Goal: Information Seeking & Learning: Learn about a topic

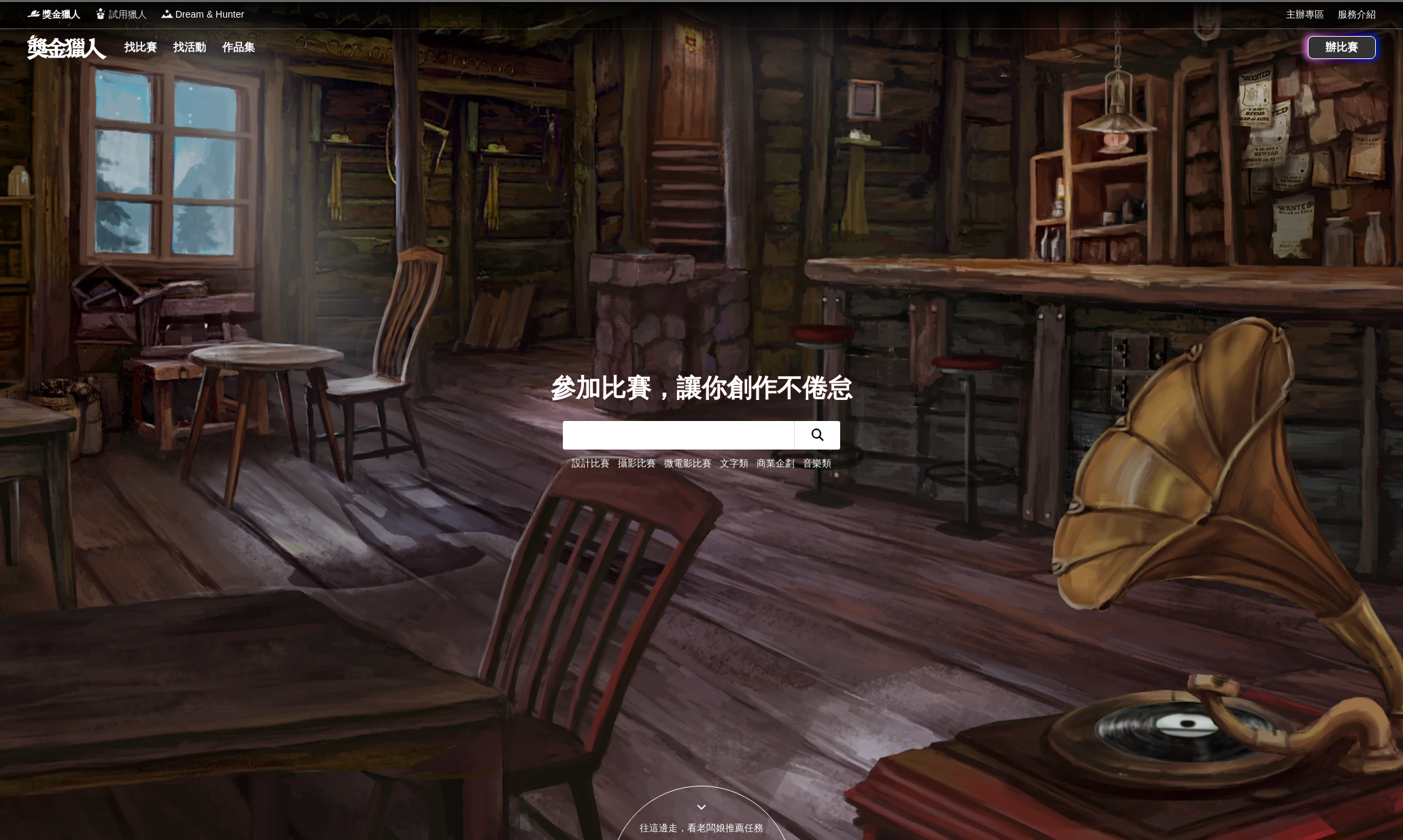
click at [123, 19] on span "試用獵人" at bounding box center [127, 14] width 38 height 14
click at [126, 16] on span "試用獵人" at bounding box center [127, 14] width 38 height 14
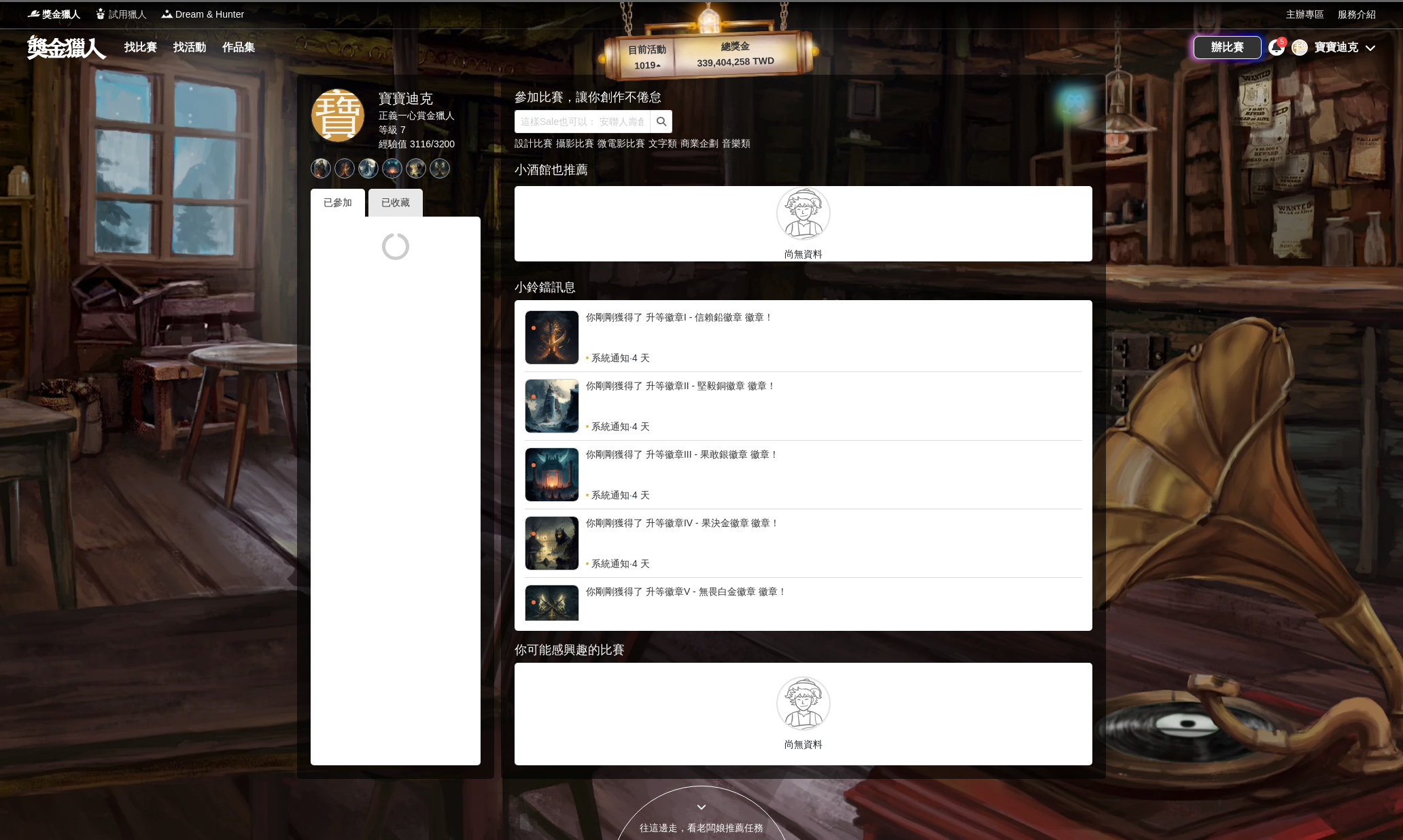
click at [119, 13] on span "試用獵人" at bounding box center [127, 14] width 38 height 14
click at [127, 17] on span "試用獵人" at bounding box center [127, 14] width 38 height 14
click at [408, 203] on div "已收藏" at bounding box center [395, 203] width 54 height 28
click at [1350, 49] on div "寶寶迪克" at bounding box center [1336, 47] width 44 height 17
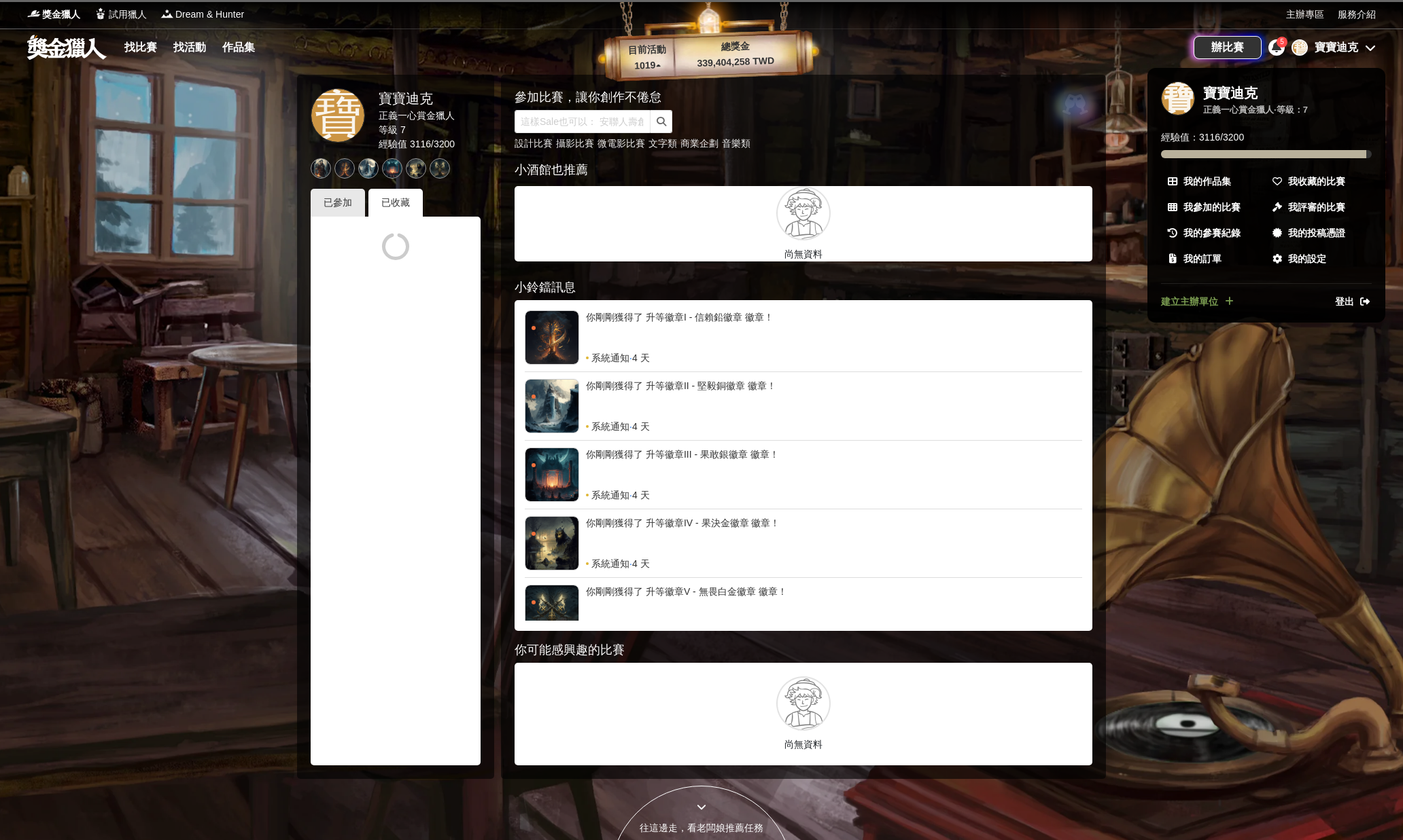
click at [1249, 369] on div at bounding box center [701, 420] width 1403 height 840
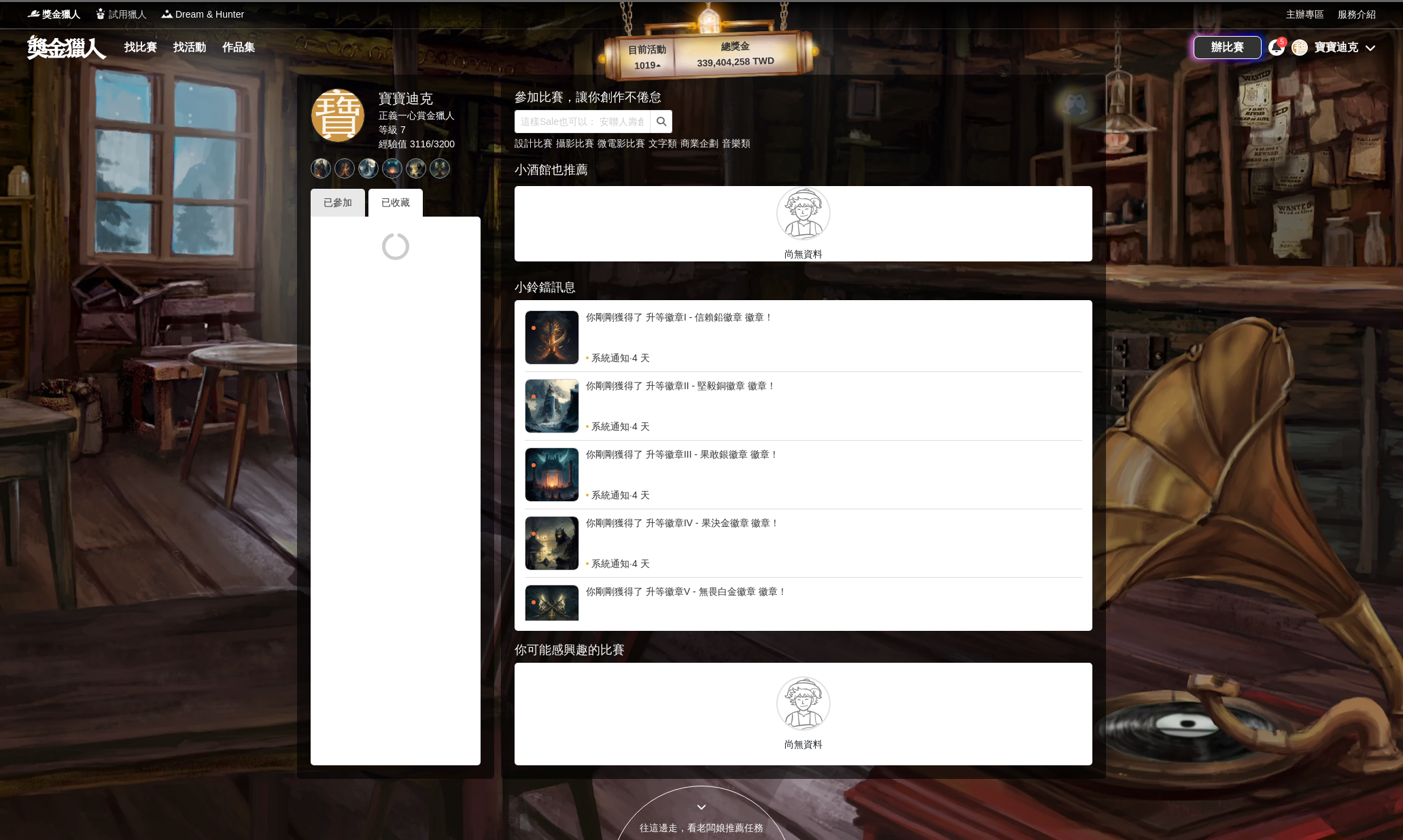
click at [118, 15] on span "試用獵人" at bounding box center [127, 14] width 38 height 14
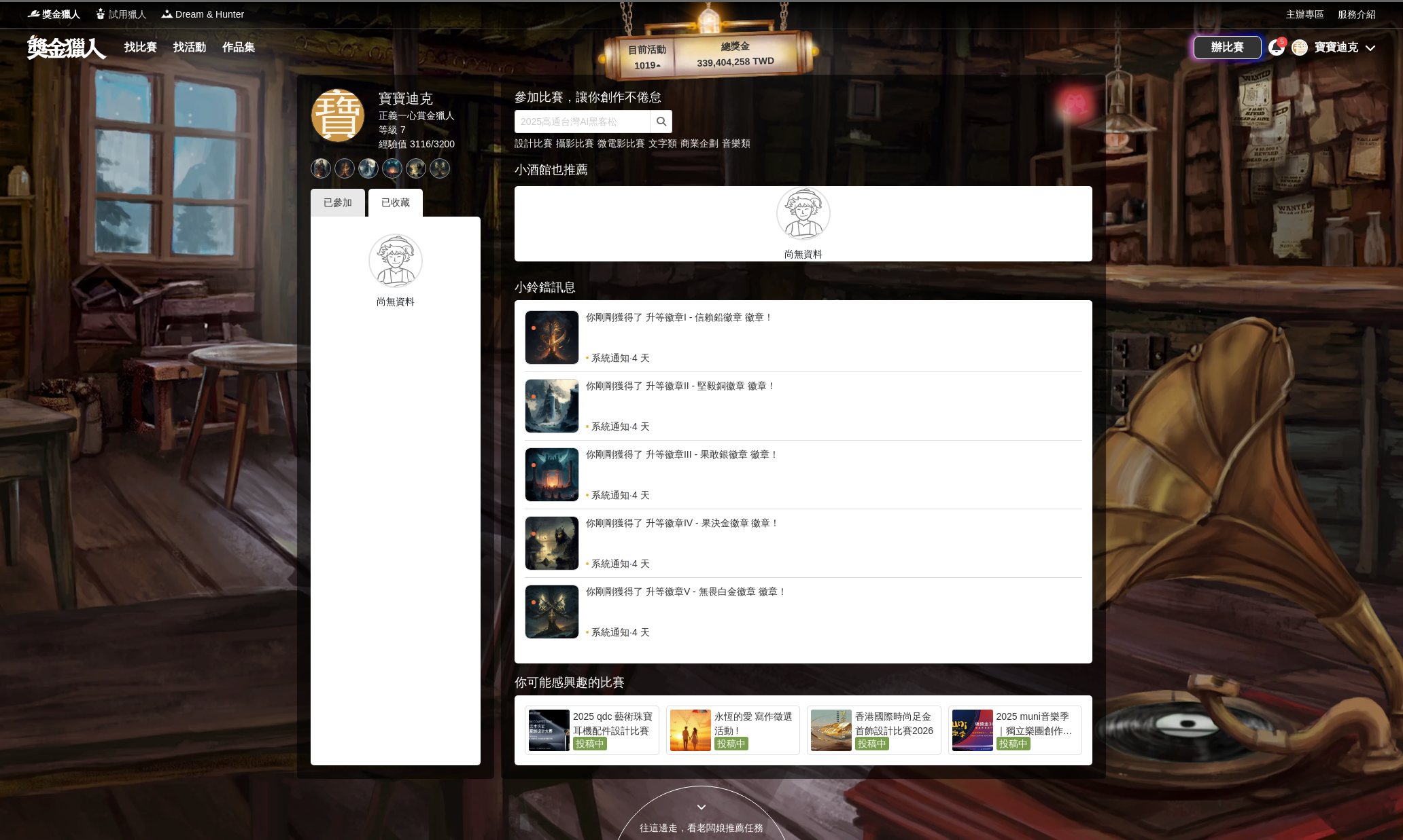
click at [112, 11] on span "試用獵人" at bounding box center [127, 14] width 38 height 14
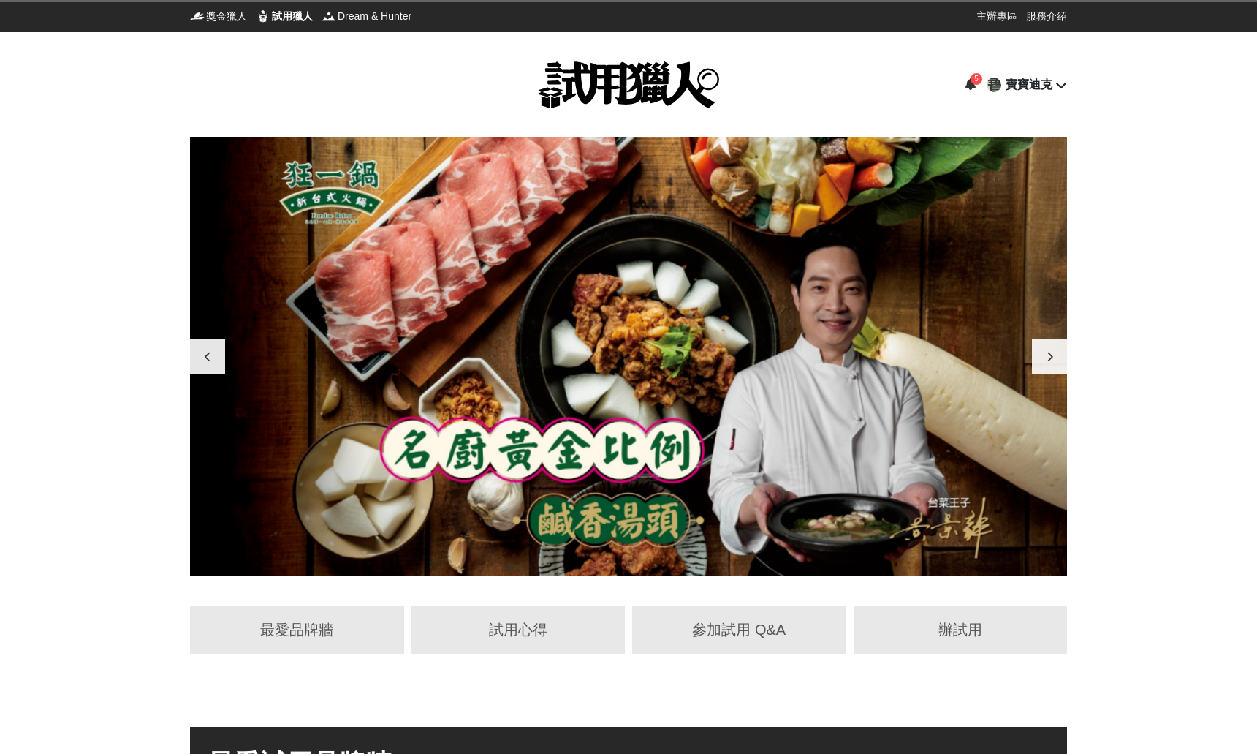
click at [1058, 72] on div "5 寶 寶寶迪克" at bounding box center [628, 85] width 877 height 88
click at [1058, 88] on icon at bounding box center [1061, 85] width 12 height 12
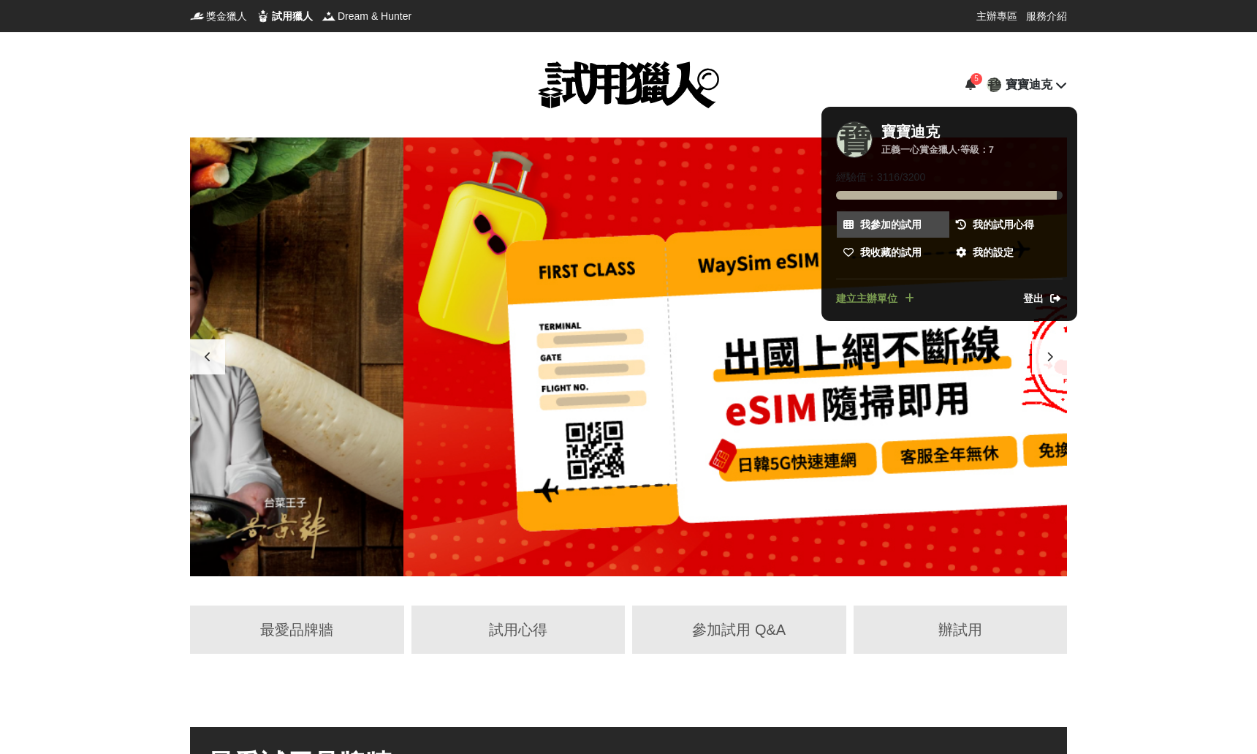
scroll to position [0, 877]
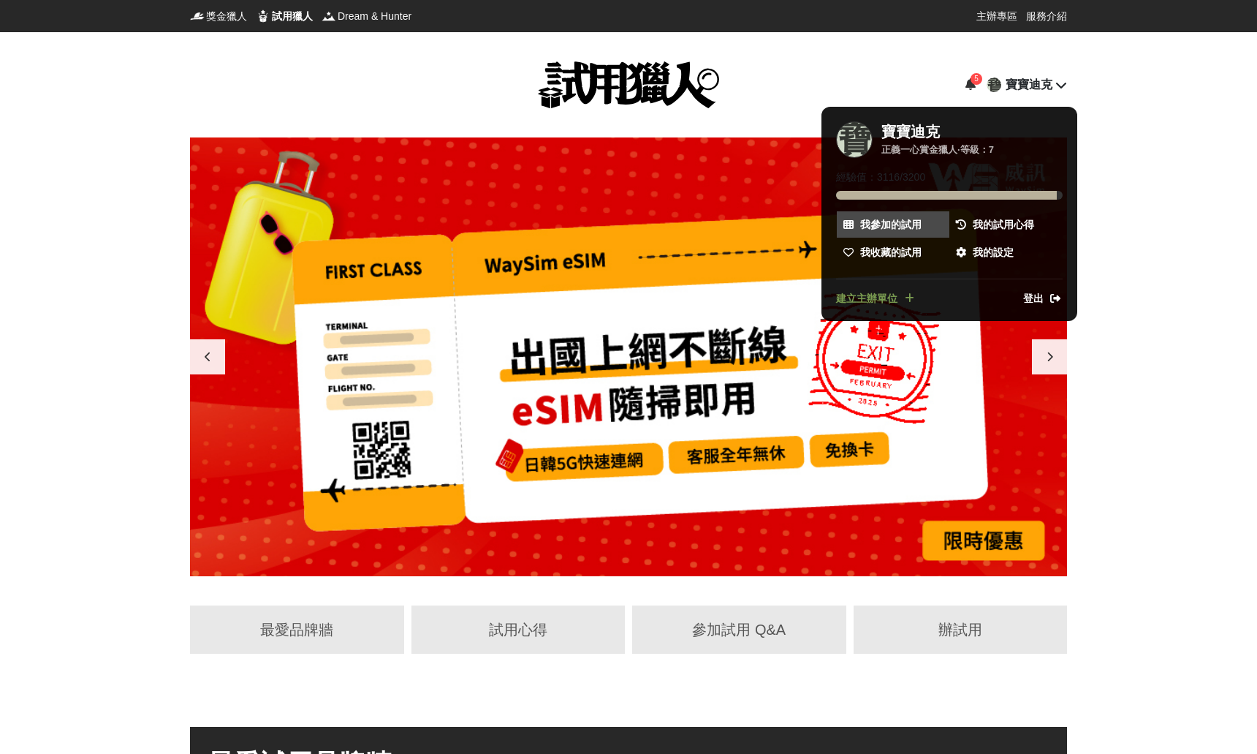
click at [896, 227] on span "我參加的試用" at bounding box center [890, 224] width 61 height 15
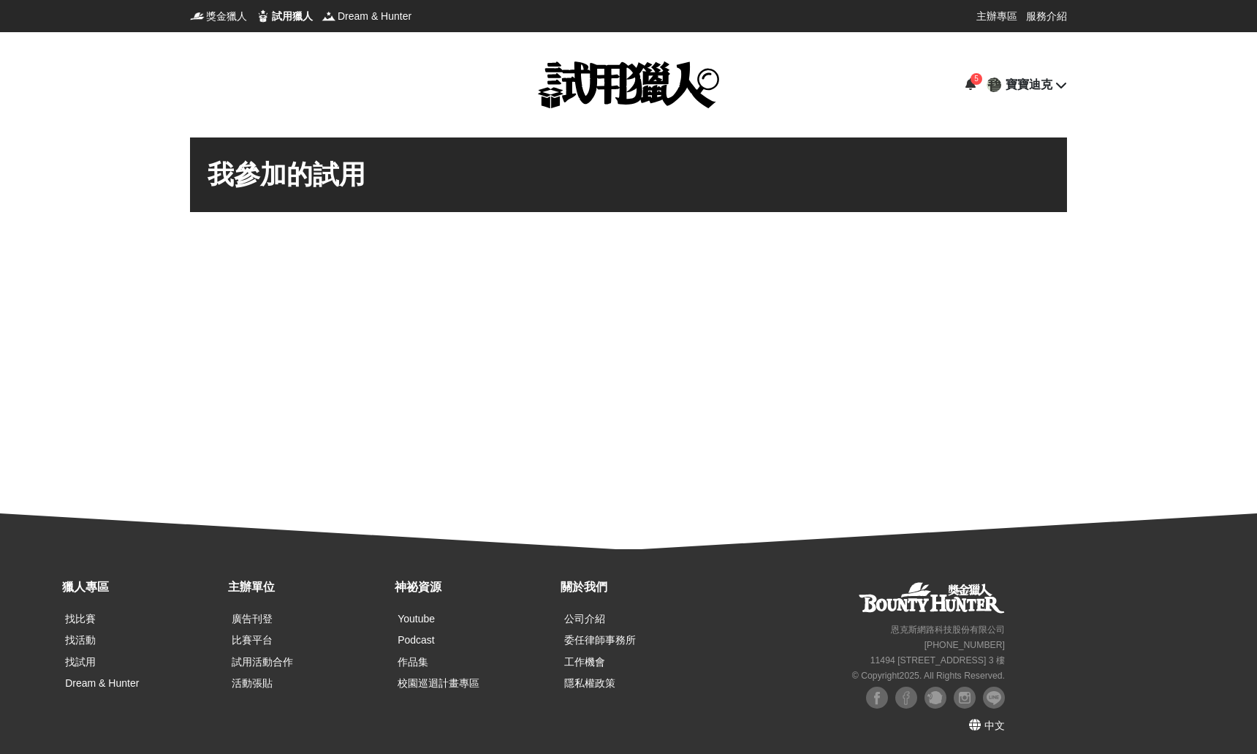
click at [1045, 88] on div "寶寶迪克" at bounding box center [1029, 85] width 47 height 18
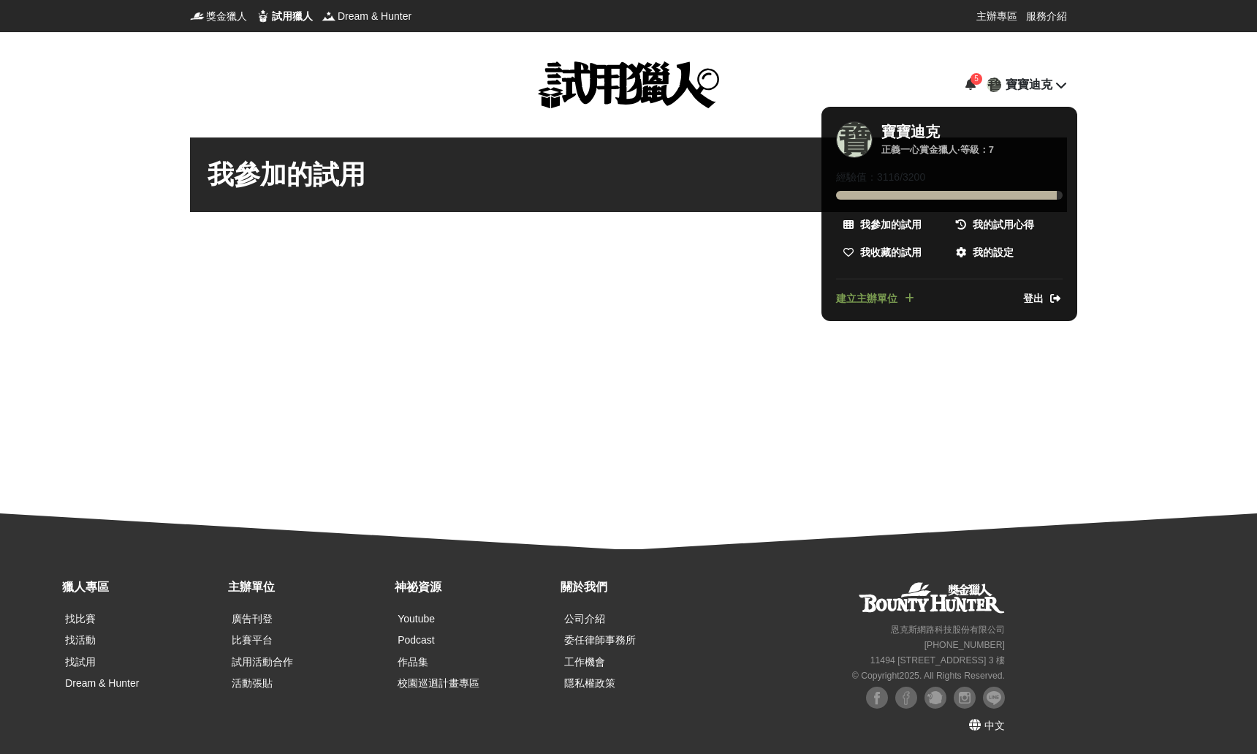
click at [1151, 251] on div at bounding box center [628, 377] width 1257 height 754
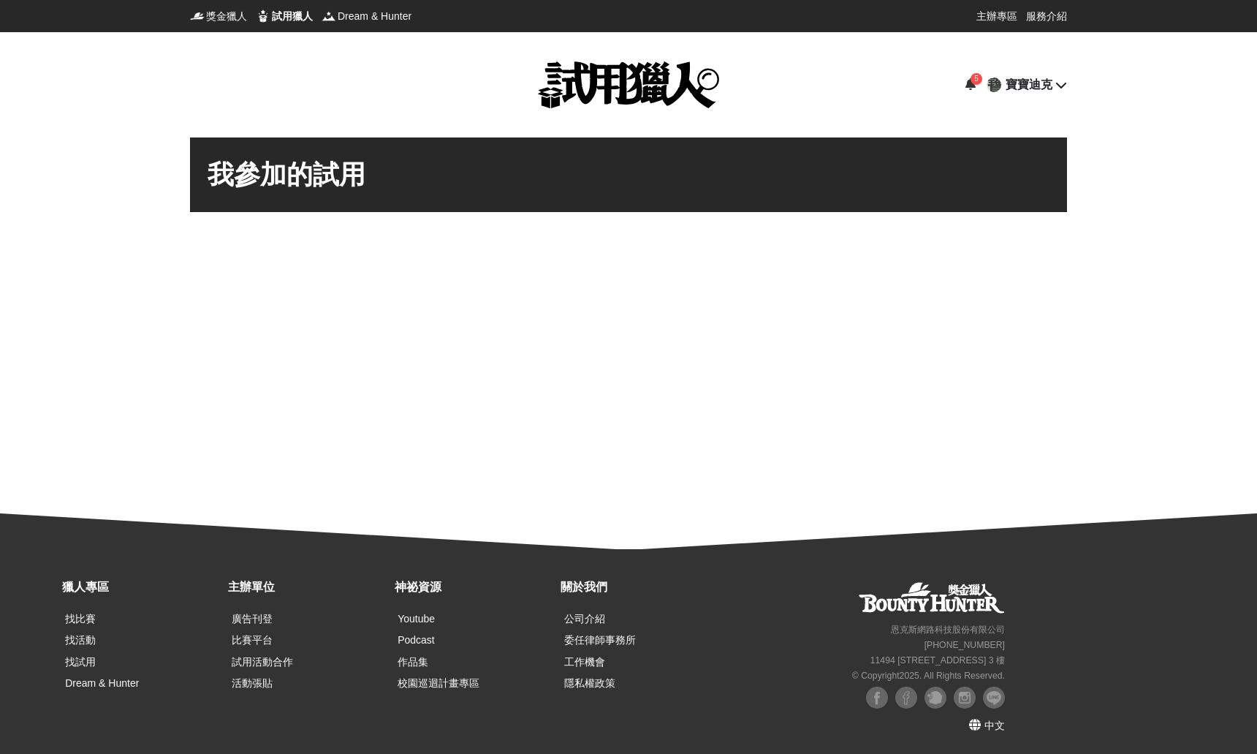
click at [335, 167] on div "我參加的試用" at bounding box center [629, 174] width 842 height 39
click at [319, 188] on div "我參加的試用" at bounding box center [629, 174] width 842 height 39
click at [1038, 86] on div "寶寶迪克" at bounding box center [1029, 85] width 47 height 18
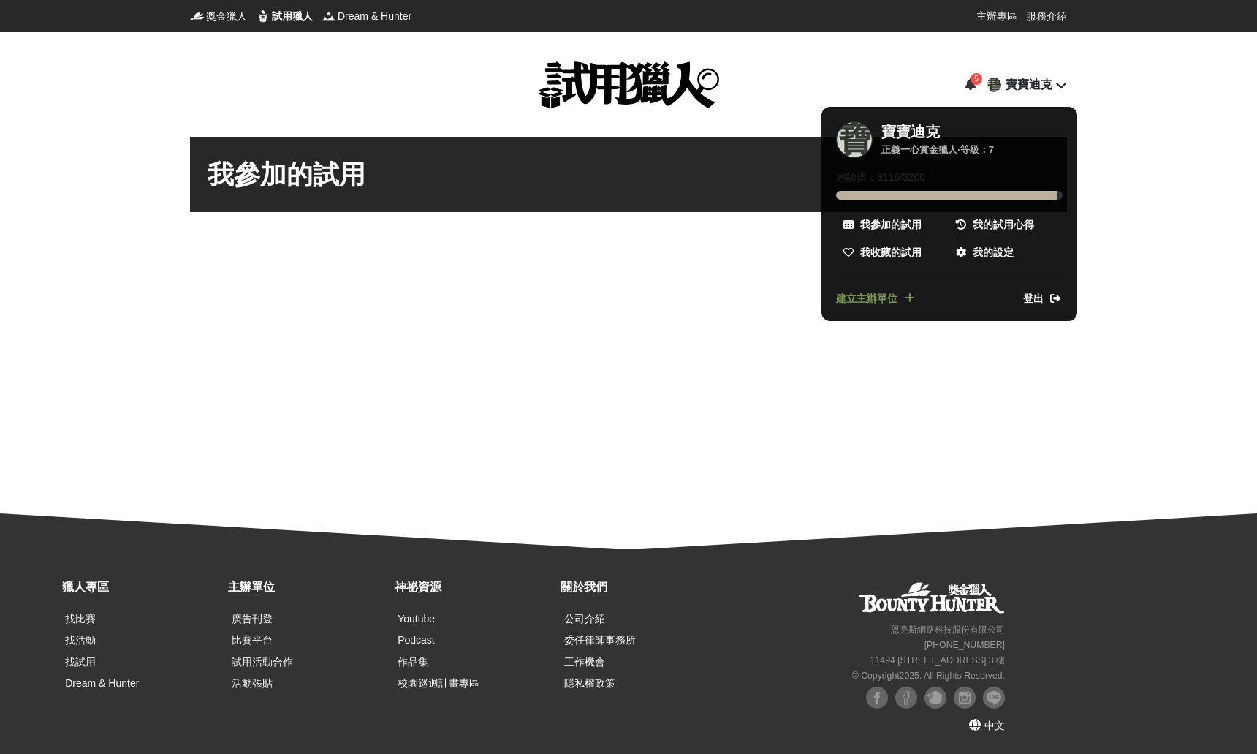
click at [1051, 86] on div at bounding box center [628, 377] width 1257 height 754
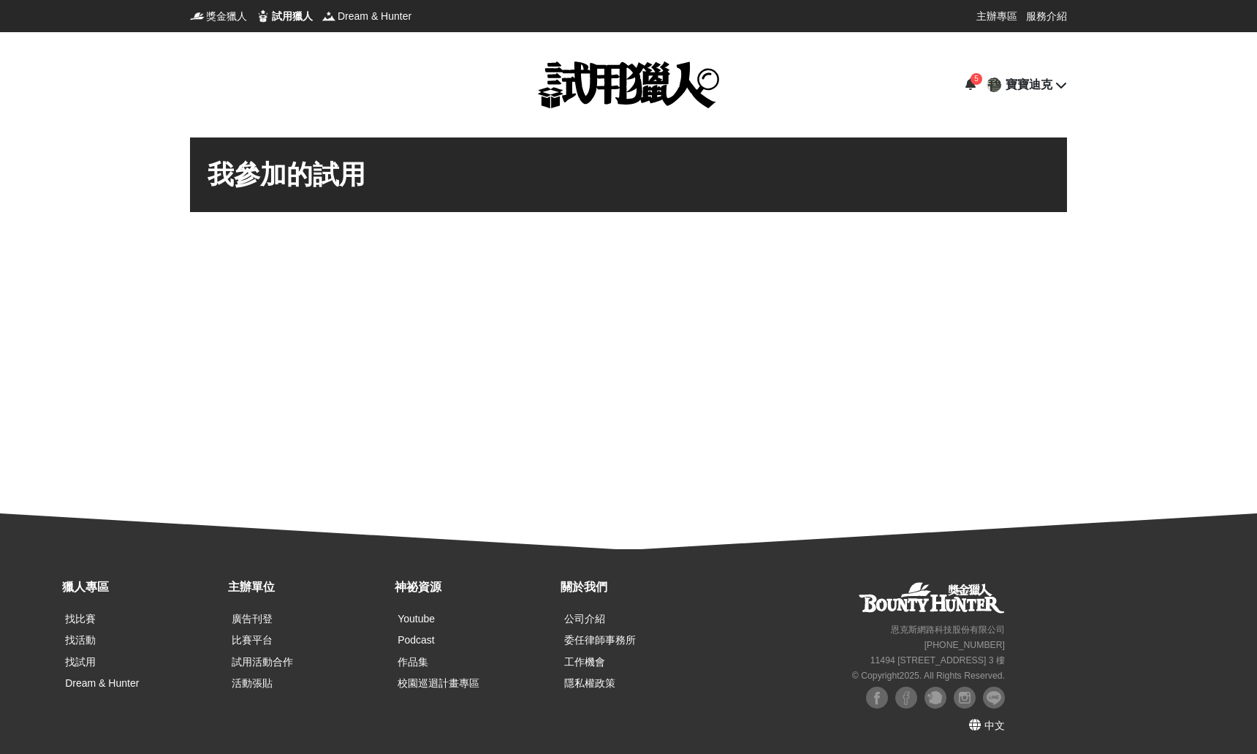
click at [1055, 80] on icon at bounding box center [1061, 85] width 12 height 12
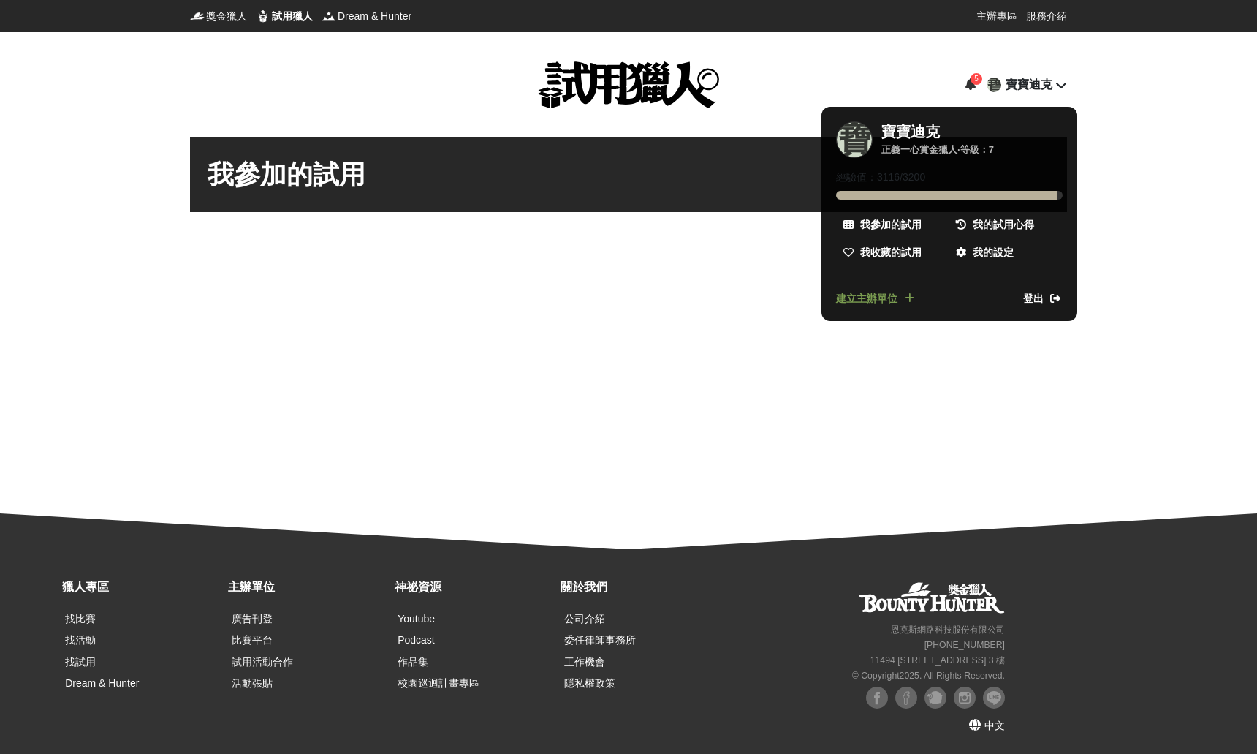
click at [743, 394] on div at bounding box center [628, 377] width 1257 height 754
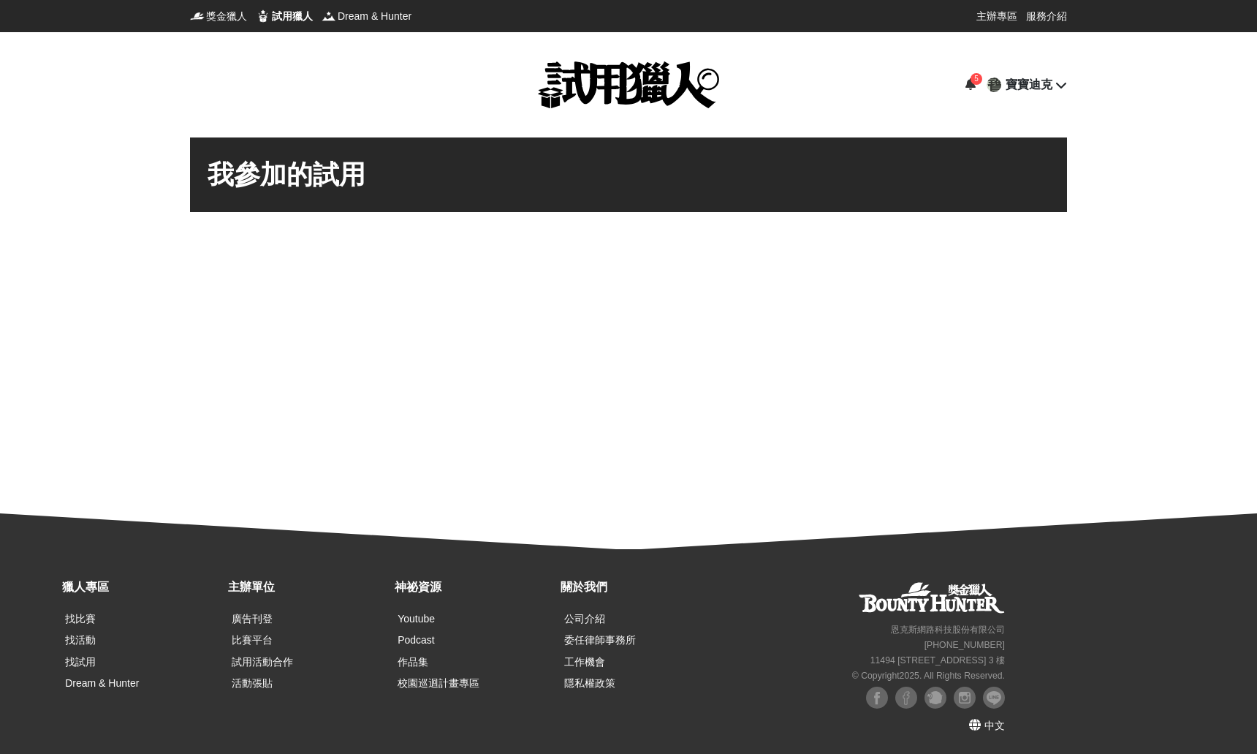
click at [1040, 88] on div "寶寶迪克" at bounding box center [1029, 85] width 47 height 18
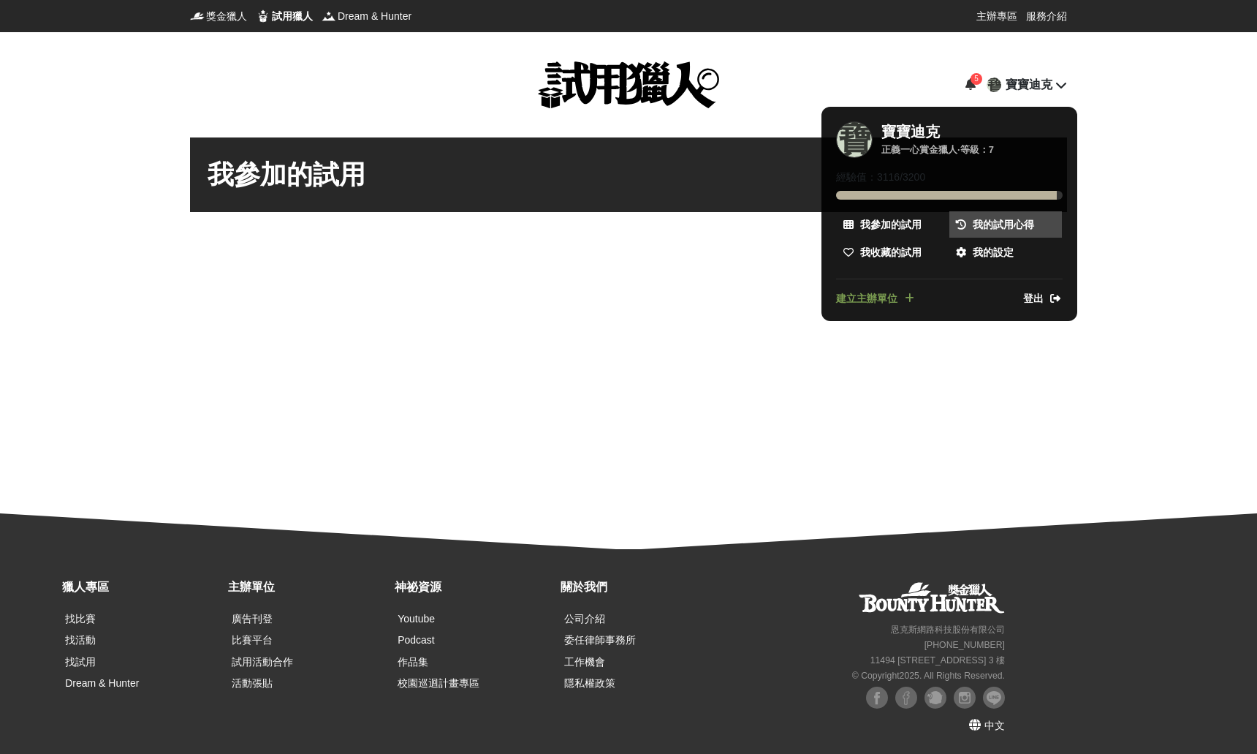
click at [981, 229] on span "我的試用心得" at bounding box center [1003, 224] width 61 height 15
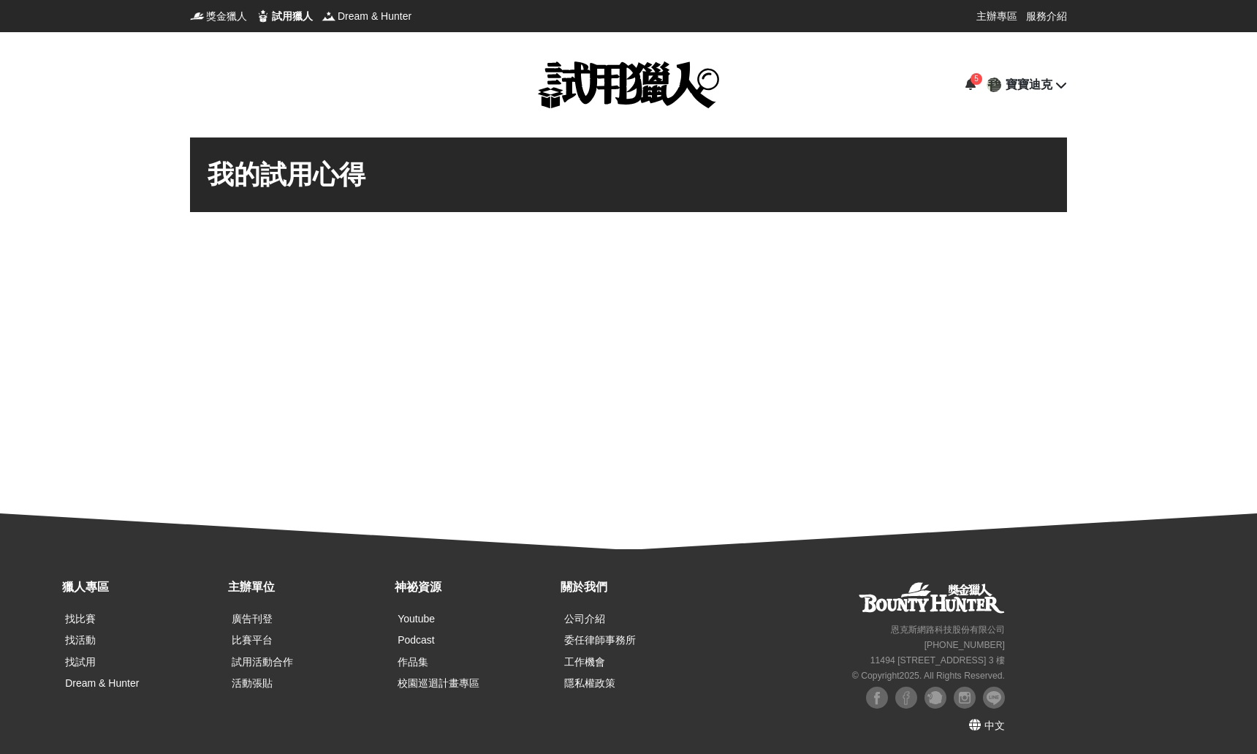
click at [1051, 91] on div "寶寶迪克" at bounding box center [1029, 85] width 47 height 18
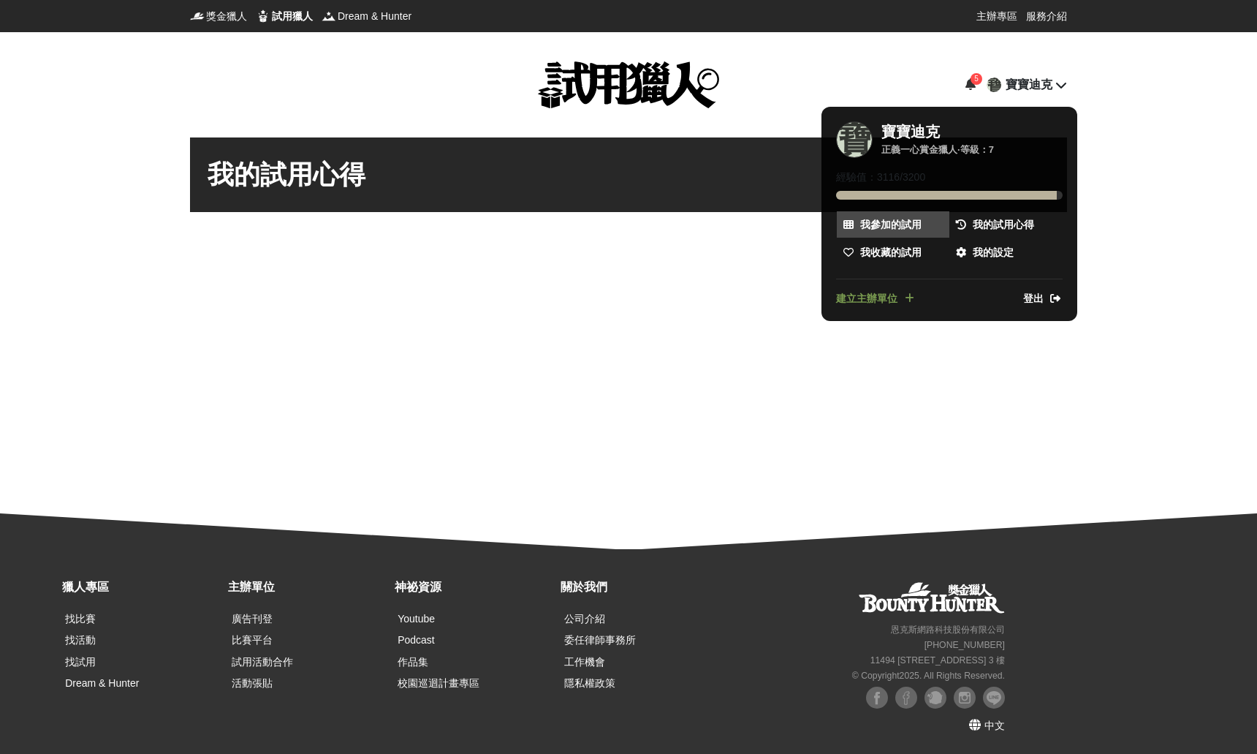
click at [904, 231] on span "我參加的試用" at bounding box center [890, 224] width 61 height 15
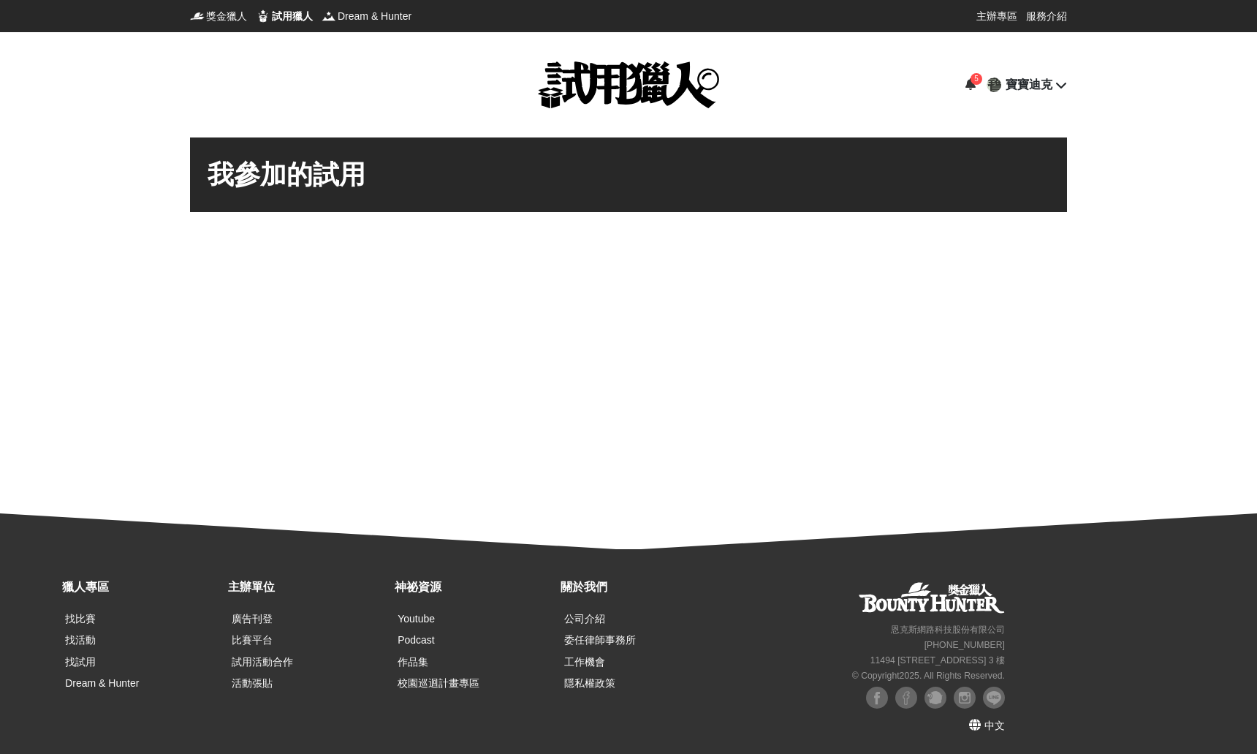
click at [1025, 82] on div "寶寶迪克" at bounding box center [1029, 85] width 47 height 18
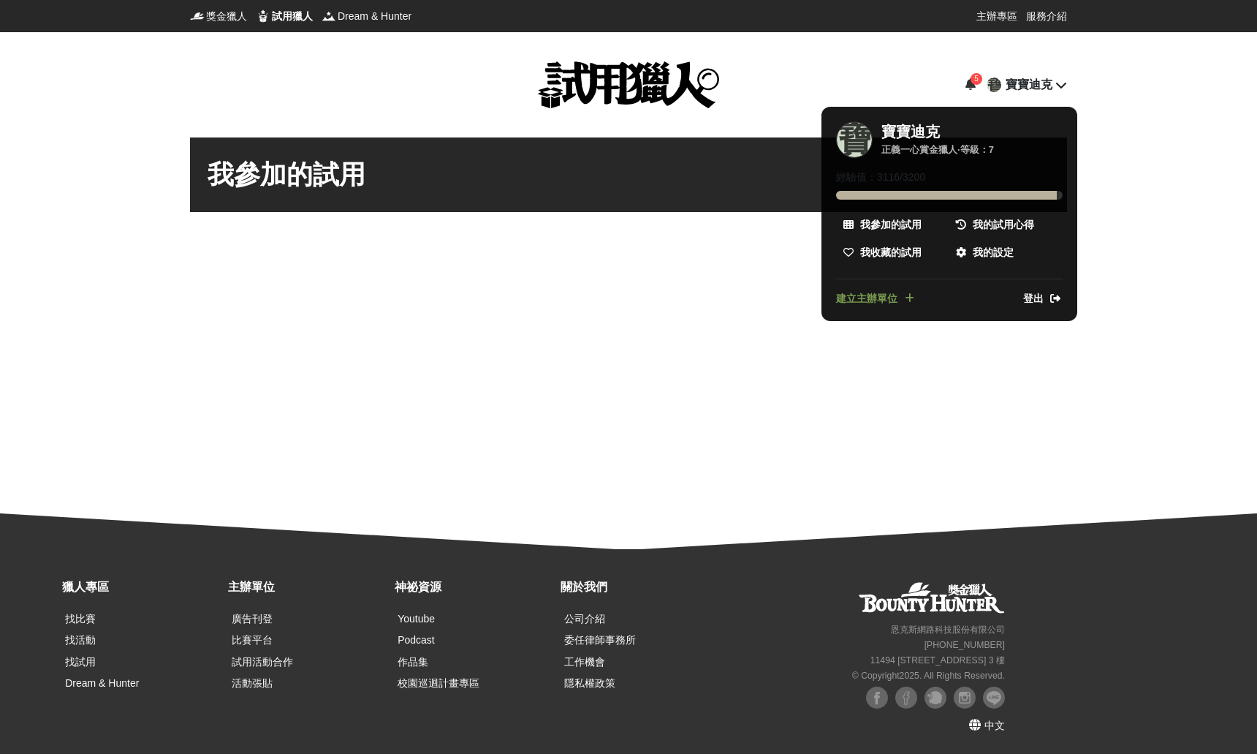
click at [967, 84] on div at bounding box center [628, 377] width 1257 height 754
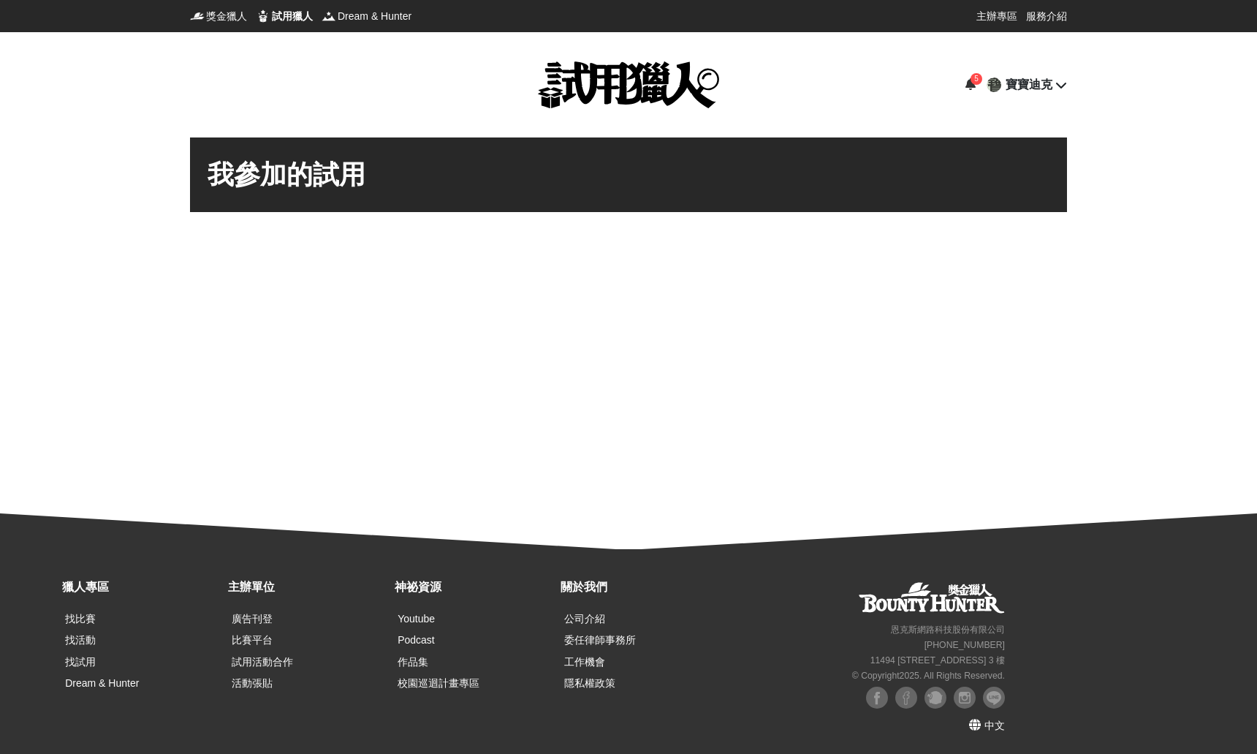
click at [974, 88] on icon at bounding box center [971, 84] width 10 height 12
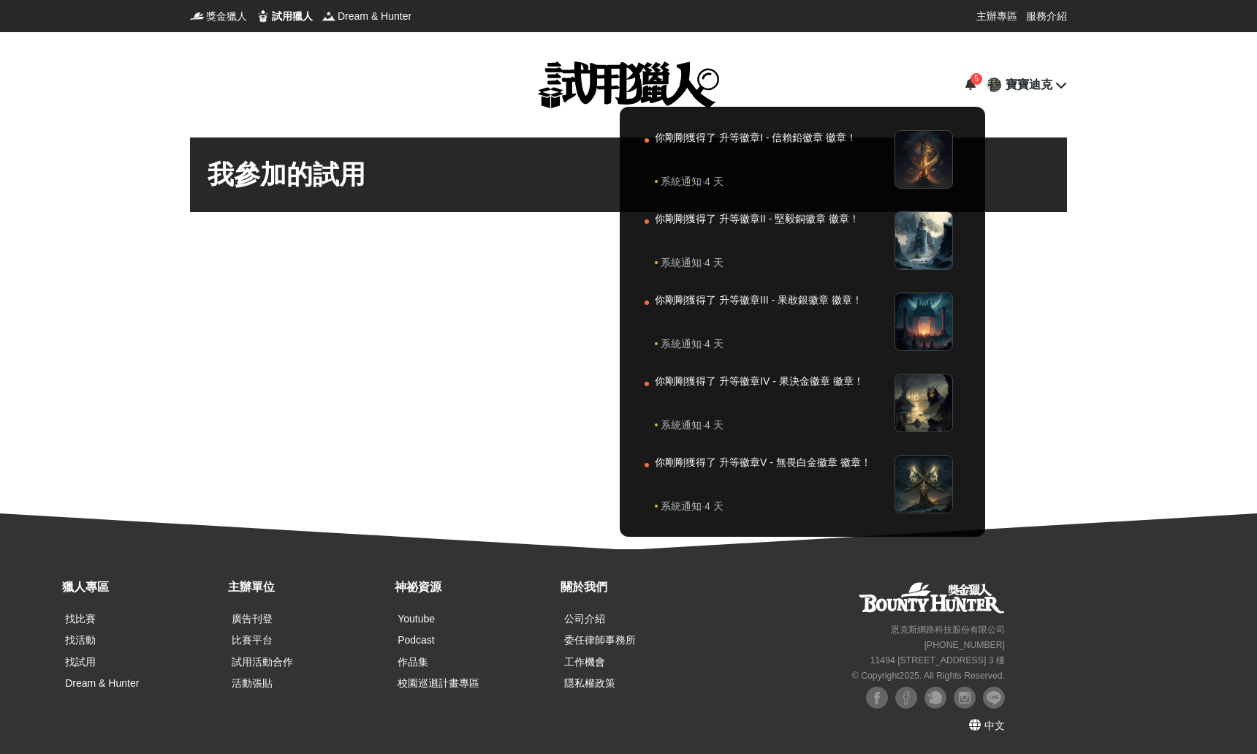
click at [1157, 311] on div at bounding box center [628, 377] width 1257 height 754
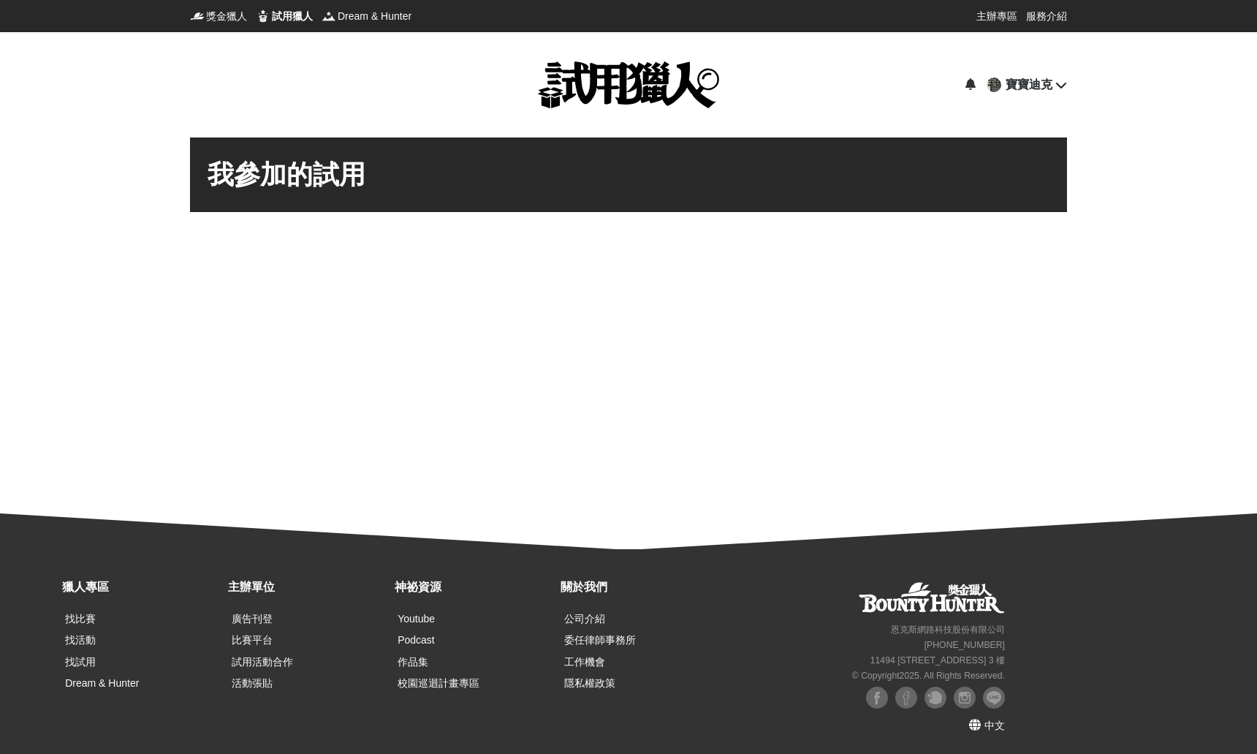
click at [1061, 80] on icon at bounding box center [1061, 85] width 12 height 12
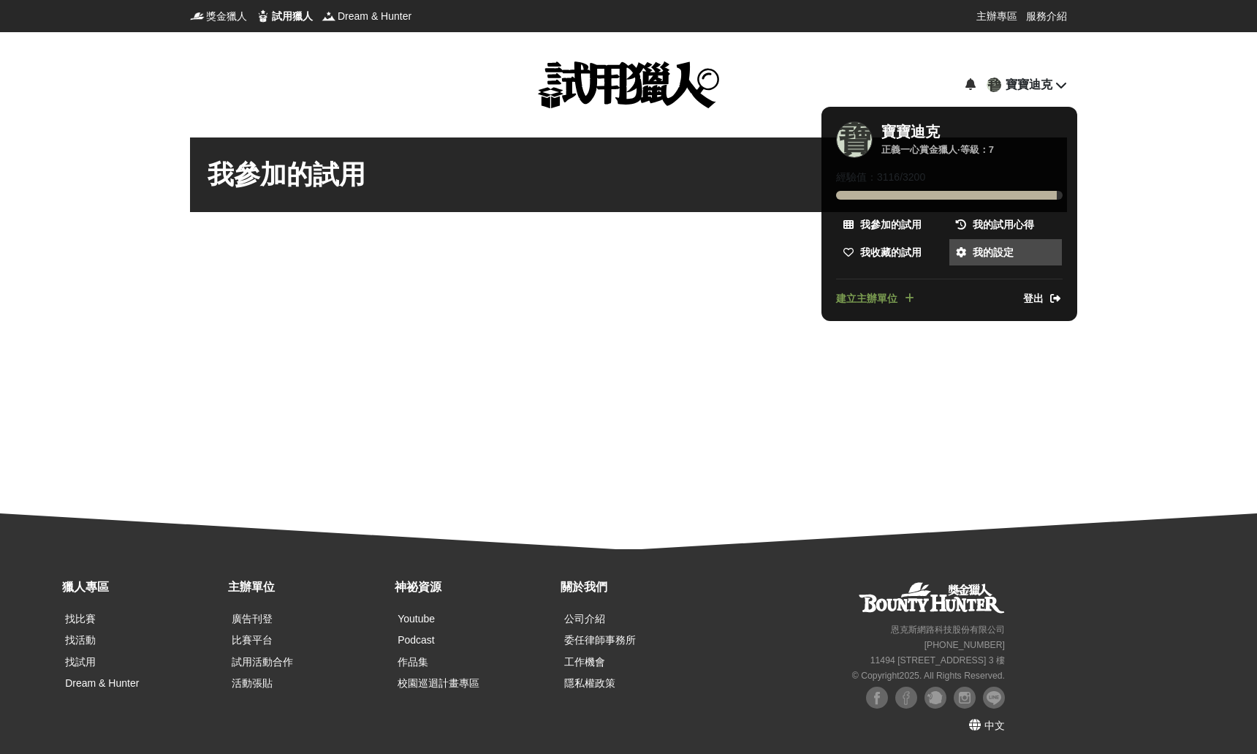
click at [995, 251] on span "我的設定" at bounding box center [993, 252] width 41 height 15
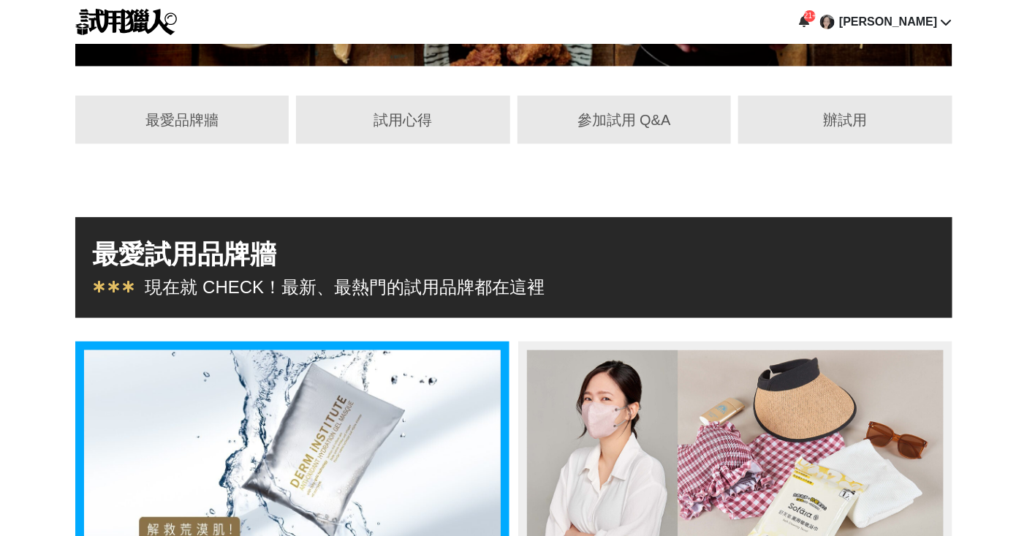
scroll to position [797, 0]
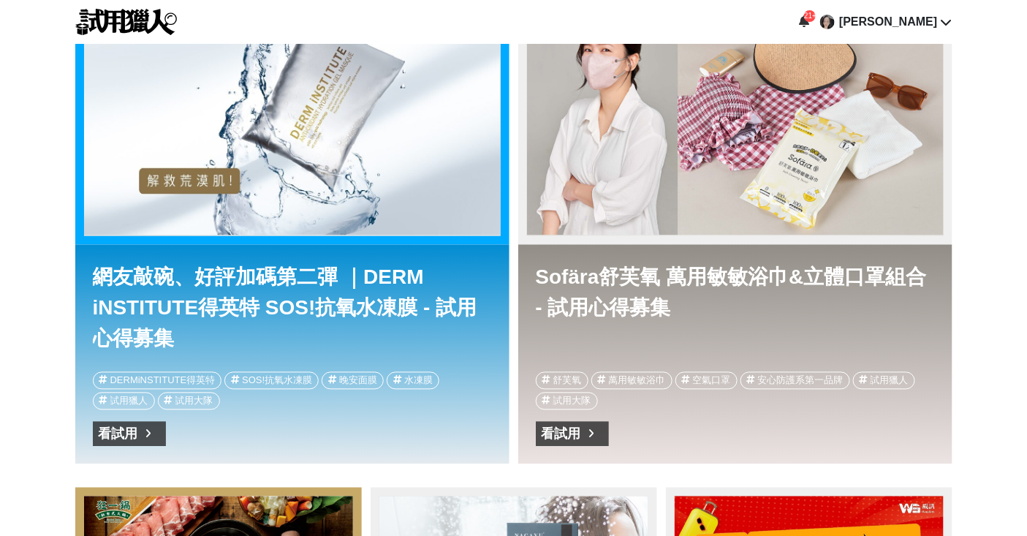
click at [314, 188] on div "網友敲碗、好評加碼第二彈 ｜DERM iNSTITUTE得英特 SOS!抗氧水凍膜 - 試用心得募集" at bounding box center [292, 118] width 417 height 234
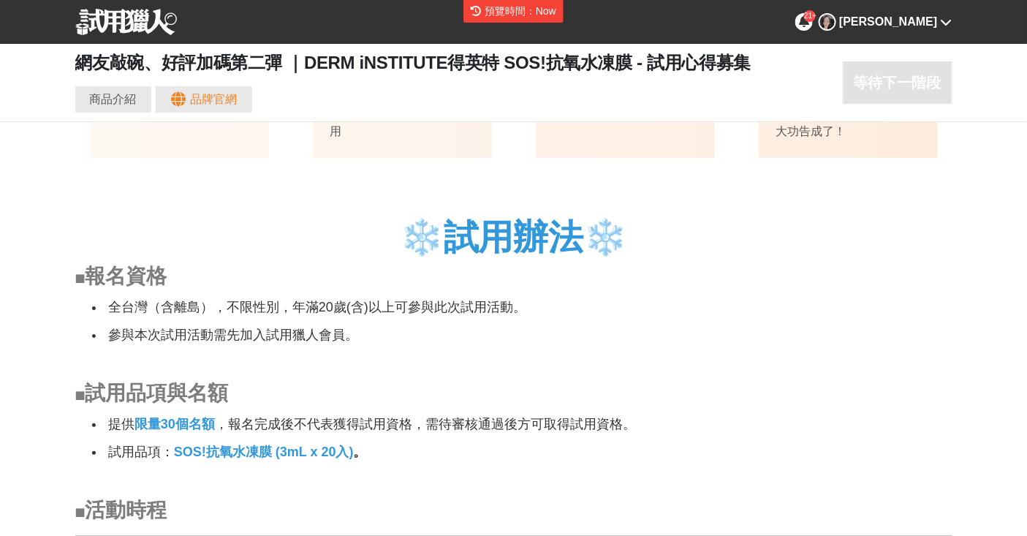
scroll to position [0, 1754]
drag, startPoint x: 175, startPoint y: 452, endPoint x: 360, endPoint y: 455, distance: 185.7
click at [360, 455] on li "試用品項： SOS!抗氧水凍膜 (3mL x 20入) 。" at bounding box center [519, 451] width 828 height 21
copy strong "SOS!抗氧水凍膜 (3mL x 20入)"
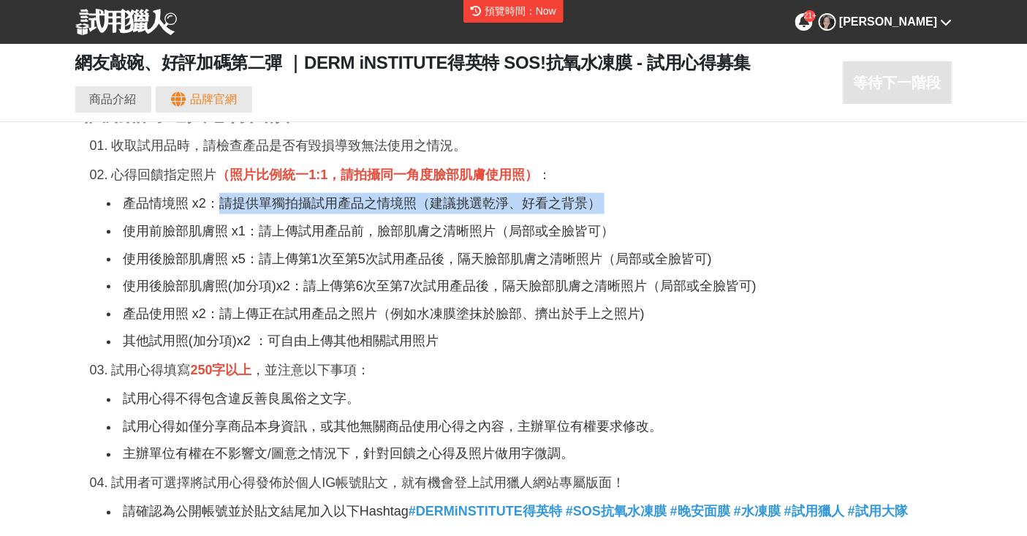
scroll to position [0, 2631]
drag, startPoint x: 219, startPoint y: 199, endPoint x: 632, endPoint y: 206, distance: 413.0
click at [632, 206] on li "產品情境照 x2：請提供單獨拍攝試用產品之情境照（建議挑選乾淨、好看之背景）" at bounding box center [525, 203] width 813 height 21
copy li "請提供單獨拍攝試用產品之情境照（建議挑選乾淨、好看之背景）"
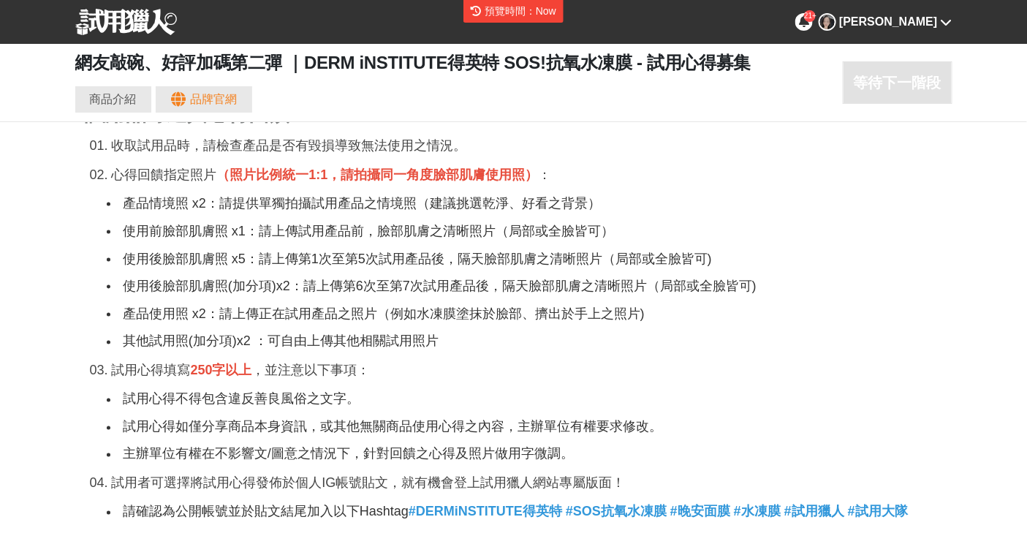
click at [137, 235] on li "使用前臉部肌膚照 x1：請上傳試用產品前，臉部肌膚之清晰照片（局部或全臉皆可）" at bounding box center [525, 231] width 813 height 21
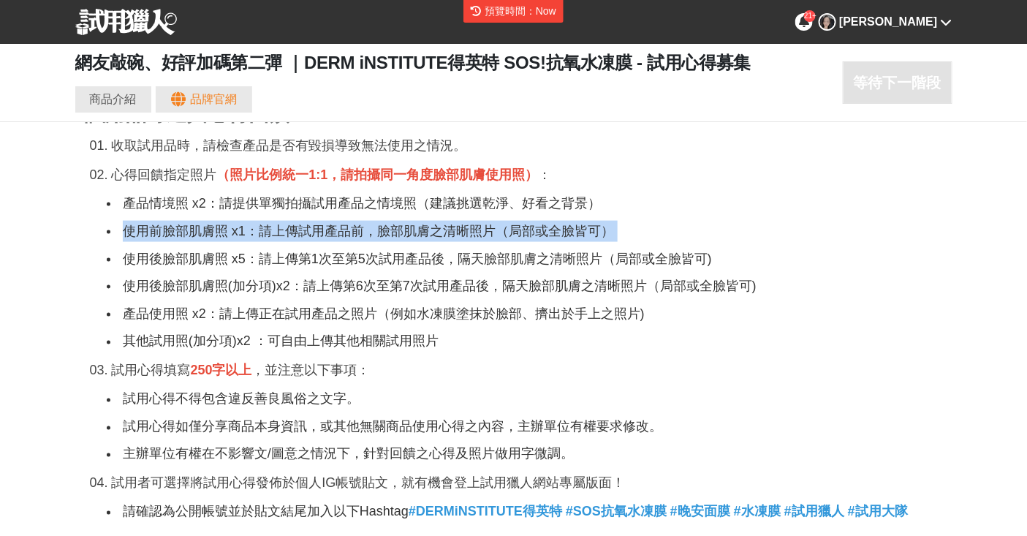
scroll to position [0, 4385]
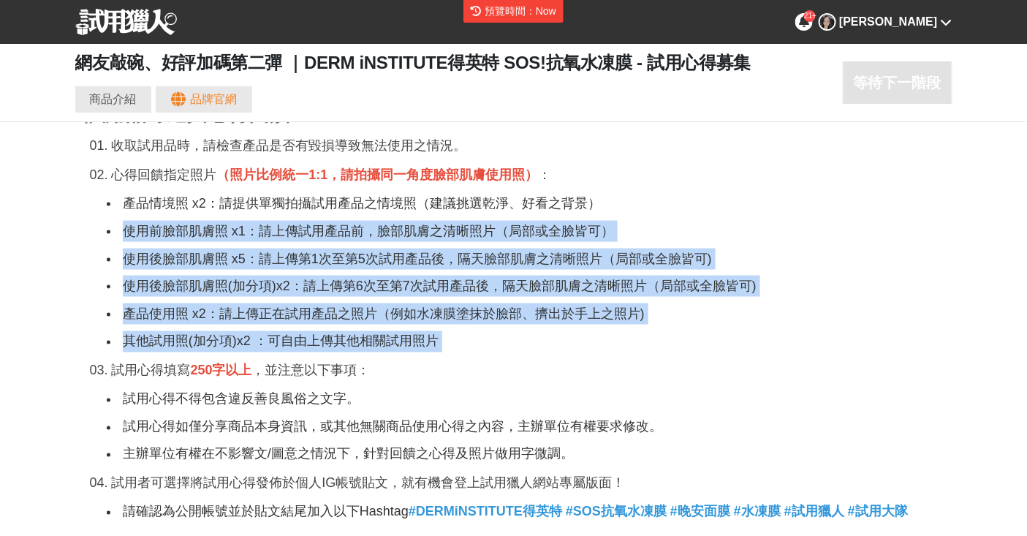
drag, startPoint x: 124, startPoint y: 227, endPoint x: 717, endPoint y: 354, distance: 606.4
copy ul "使用前臉部肌膚照 x1：請上傳試用產品前，臉部肌膚之清晰照片（局部或全臉皆可） 使用後臉部肌膚照 x5：請上傳第1次至第5次試用產品後，隔天臉部肌膚之清晰照片…"
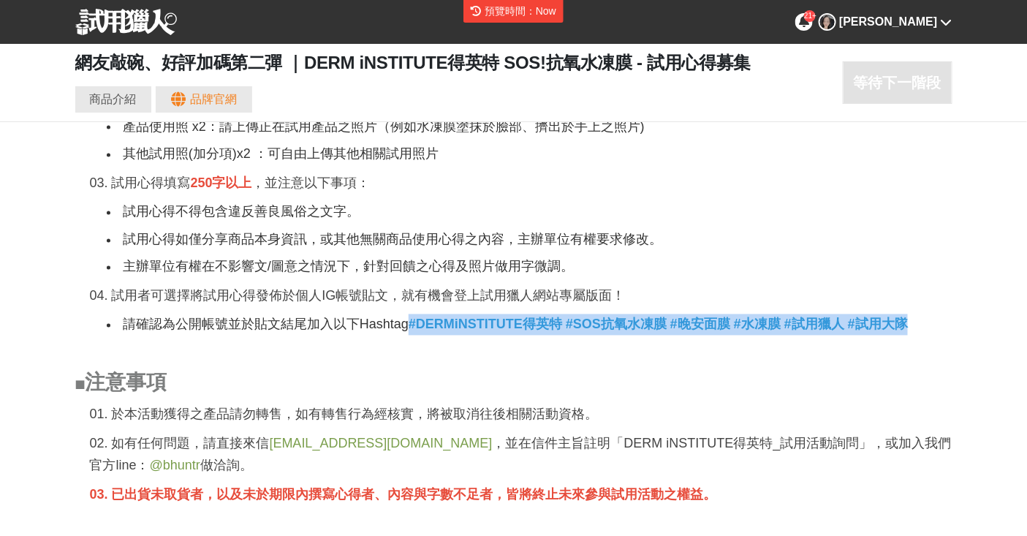
scroll to position [0, 2631]
drag, startPoint x: 413, startPoint y: 324, endPoint x: 918, endPoint y: 321, distance: 505.1
click at [918, 321] on li "請確認為公開帳號並於貼文結尾加入以下Hashtag #DERMiNSTITUTE得英特 #SOS抗氧水凍膜 #晚安面膜 #水凍膜 #試用獵人 #試用大隊" at bounding box center [525, 324] width 813 height 21
copy strong "#DERMiNSTITUTE得英特 #SOS抗氧水凍膜 #晚安面膜 #水凍膜 #試用獵人 #試用大隊"
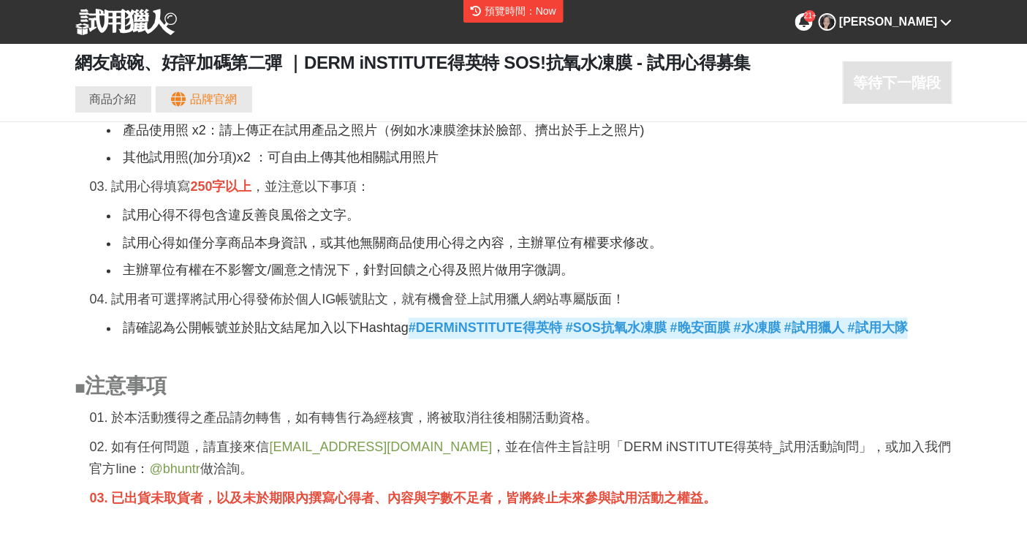
scroll to position [0, 0]
